Goal: Use online tool/utility: Use online tool/utility

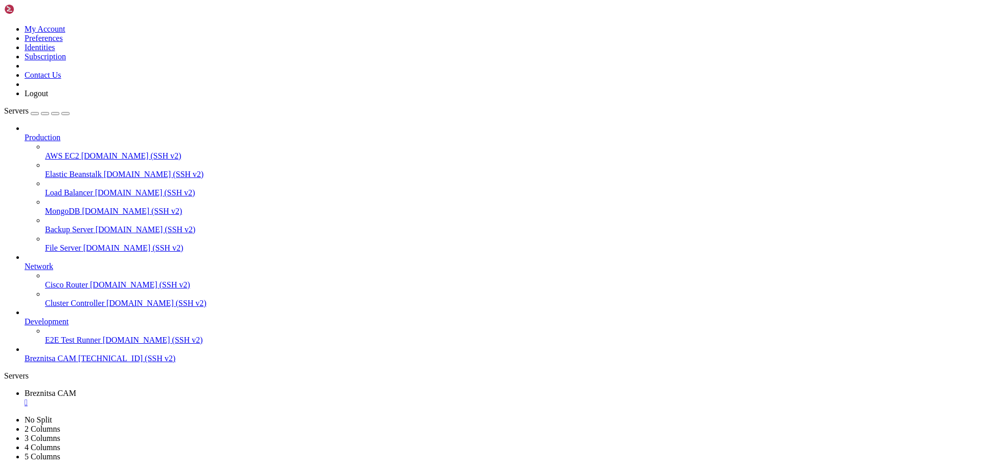
scroll to position [713, 0]
drag, startPoint x: 177, startPoint y: 940, endPoint x: 178, endPoint y: 950, distance: 9.7
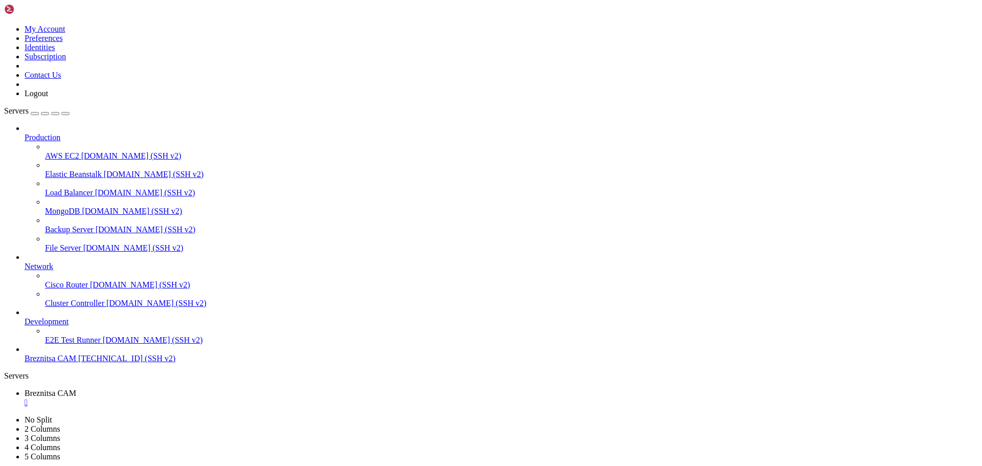
scroll to position [1035, 0]
drag, startPoint x: 178, startPoint y: 963, endPoint x: 141, endPoint y: 950, distance: 39.5
drag, startPoint x: 8, startPoint y: 832, endPoint x: 352, endPoint y: 936, distance: 359.8
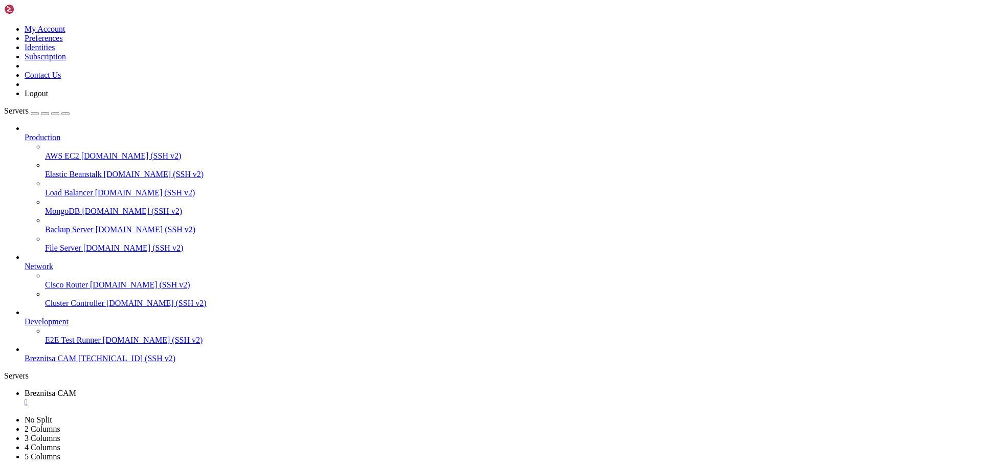
scroll to position [1044, 0]
drag, startPoint x: 192, startPoint y: 943, endPoint x: 165, endPoint y: 953, distance: 29.5
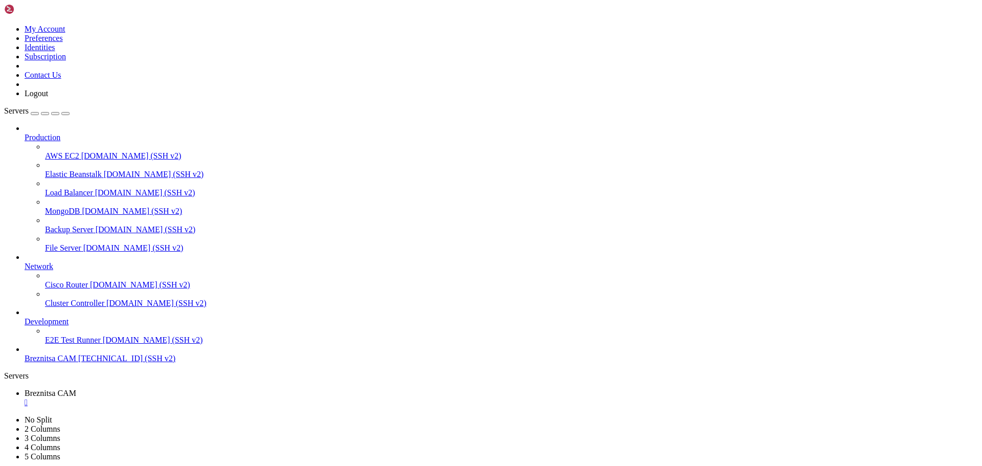
drag, startPoint x: 186, startPoint y: 947, endPoint x: 156, endPoint y: 950, distance: 30.3
